Goal: Task Accomplishment & Management: Complete application form

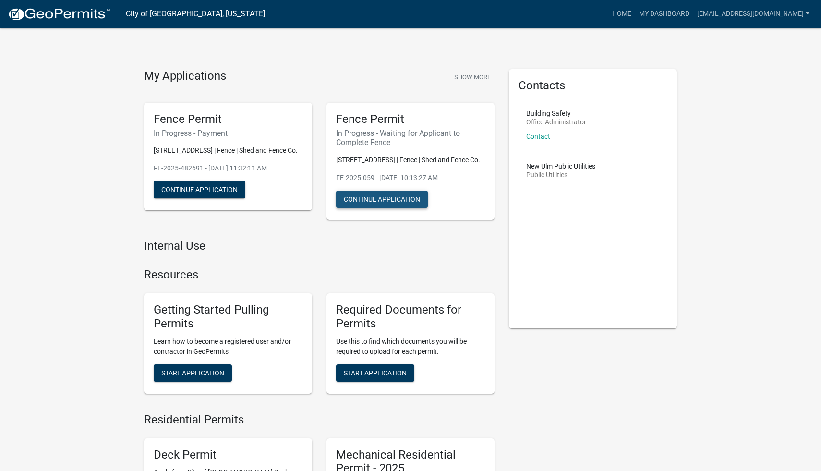
click at [354, 197] on button "Continue Application" at bounding box center [382, 199] width 92 height 17
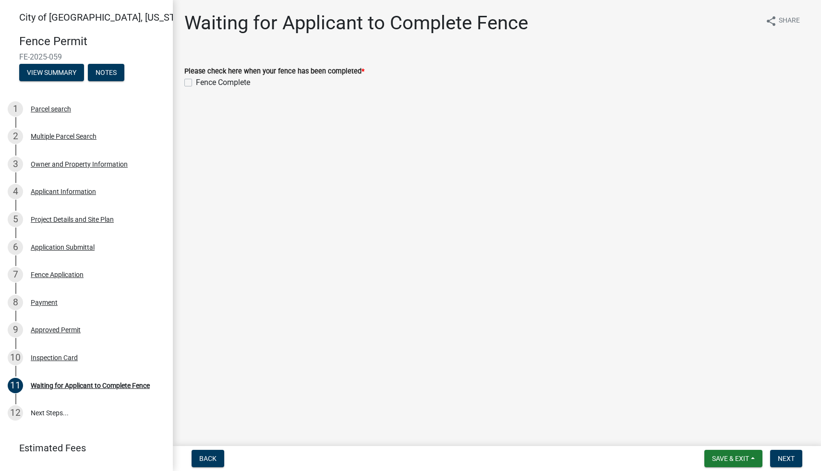
click at [196, 81] on label "Fence Complete" at bounding box center [223, 83] width 54 height 12
click at [196, 81] on input "Fence Complete" at bounding box center [199, 80] width 6 height 6
checkbox input "true"
click at [786, 455] on span "Next" at bounding box center [786, 459] width 17 height 8
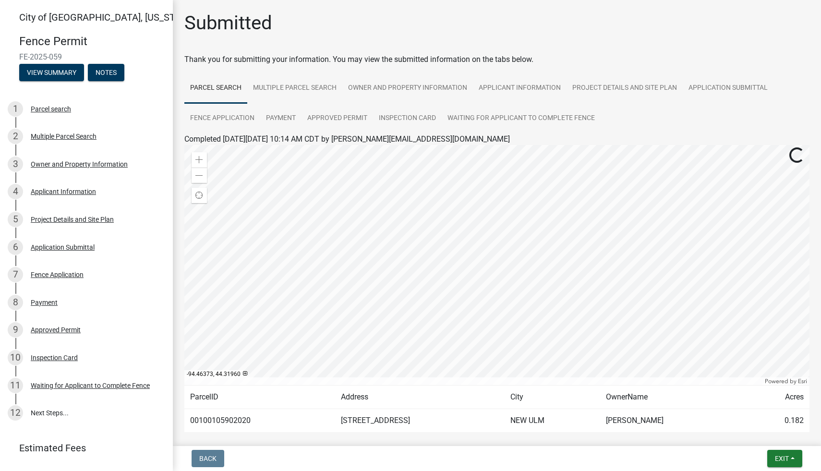
scroll to position [47, 0]
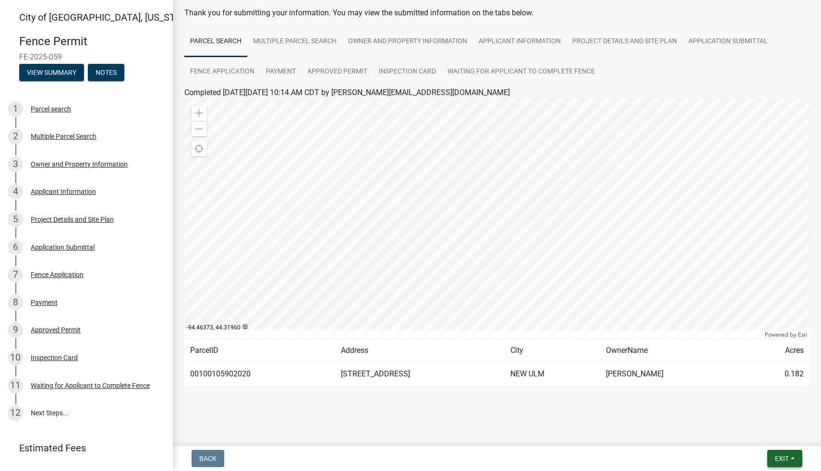
click at [780, 455] on span "Exit" at bounding box center [782, 459] width 14 height 8
click at [238, 64] on link "Fence Application" at bounding box center [222, 72] width 76 height 31
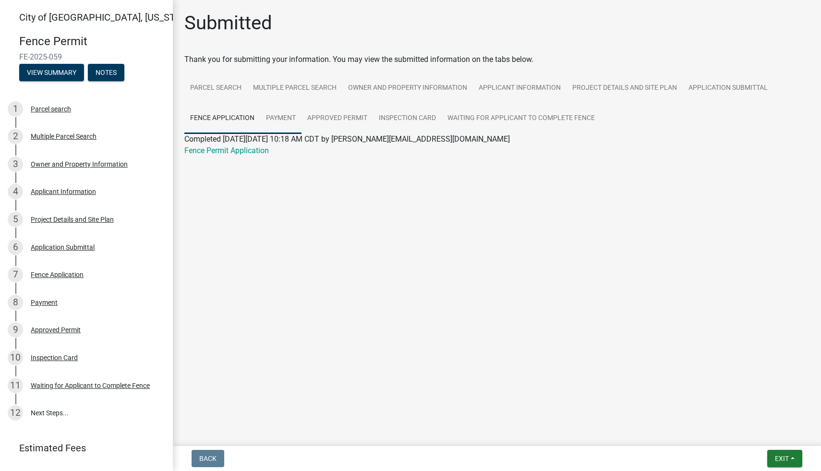
click at [280, 113] on link "Payment" at bounding box center [280, 118] width 41 height 31
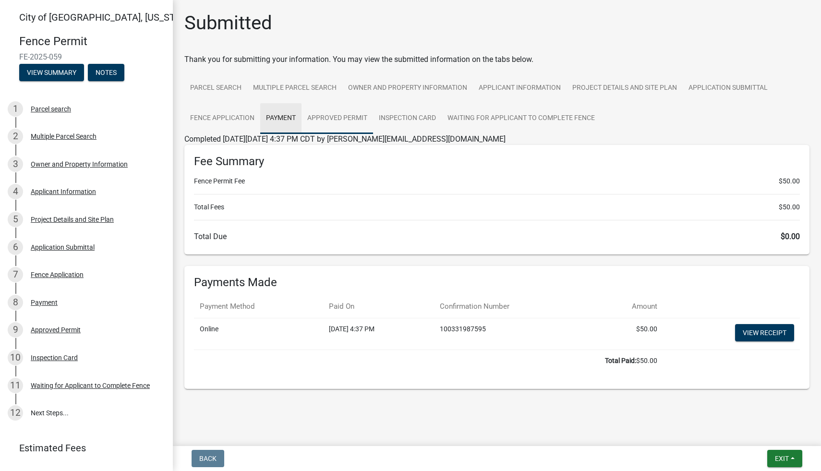
click at [332, 119] on link "Approved Permit" at bounding box center [338, 118] width 72 height 31
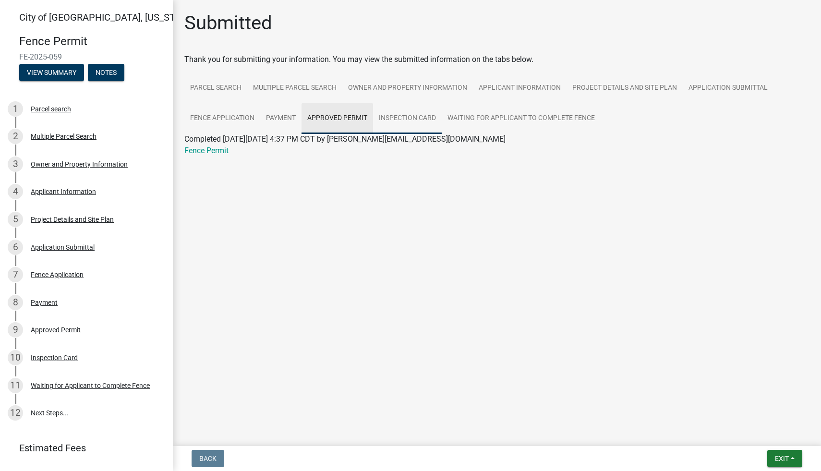
click at [417, 119] on link "Inspection Card" at bounding box center [407, 118] width 69 height 31
click at [501, 121] on link "Waiting for Applicant to Complete Fence" at bounding box center [521, 118] width 159 height 31
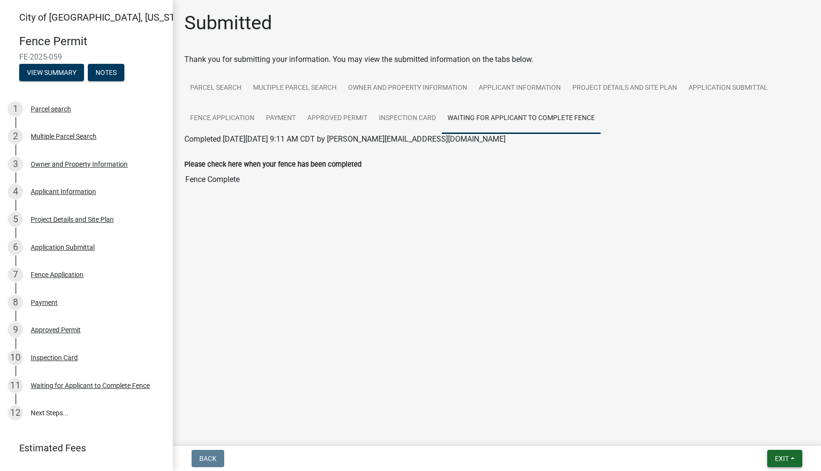
click at [775, 457] on span "Exit" at bounding box center [782, 459] width 14 height 8
click at [745, 415] on button "Save" at bounding box center [764, 410] width 77 height 23
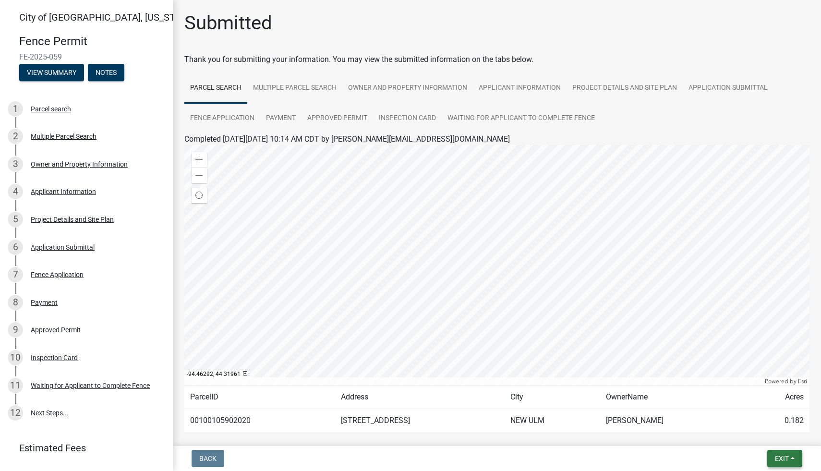
click at [770, 457] on button "Exit" at bounding box center [785, 458] width 35 height 17
click at [744, 413] on button "Save" at bounding box center [764, 410] width 77 height 23
click at [781, 456] on span "Exit" at bounding box center [782, 459] width 14 height 8
click at [753, 436] on button "Save & Exit" at bounding box center [764, 433] width 77 height 23
